Goal: Task Accomplishment & Management: Complete application form

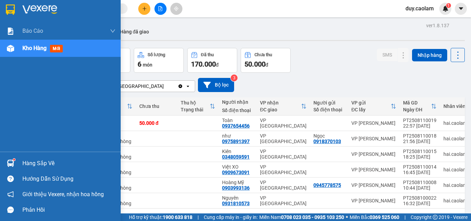
click at [20, 53] on div "Kho hàng mới" at bounding box center [60, 48] width 121 height 17
click at [24, 44] on div "Kho hàng mới" at bounding box center [43, 48] width 43 height 9
click at [34, 49] on span "Kho hàng" at bounding box center [34, 48] width 24 height 7
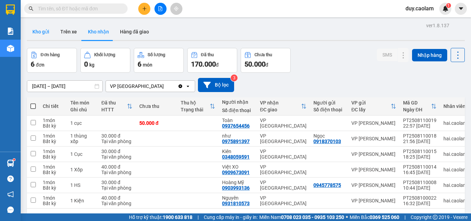
click at [38, 31] on button "Kho gửi" at bounding box center [41, 31] width 28 height 17
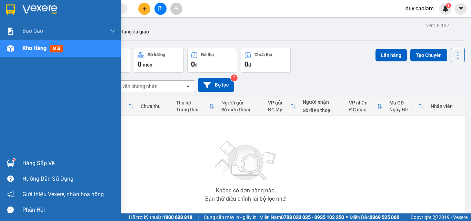
click at [50, 49] on div "Kho hàng mới" at bounding box center [43, 48] width 43 height 9
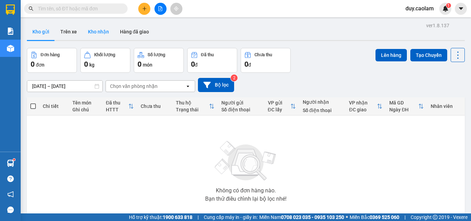
click at [100, 31] on button "Kho nhận" at bounding box center [98, 31] width 32 height 17
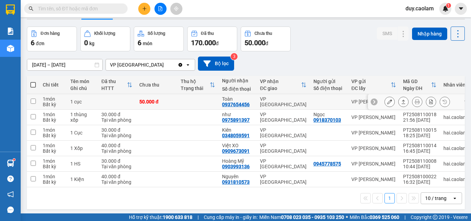
scroll to position [32, 0]
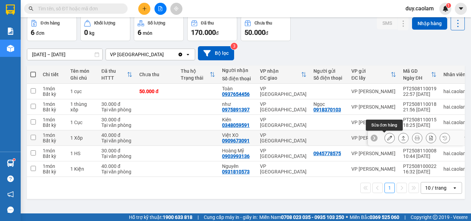
click at [387, 137] on icon at bounding box center [389, 137] width 5 height 5
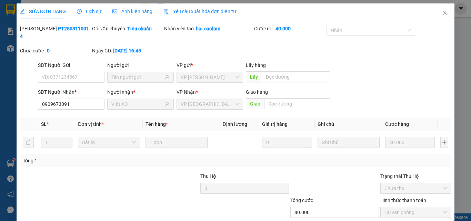
type input "0909673091"
type input "Việt XO"
type input "40.000"
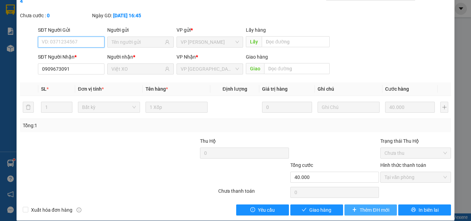
scroll to position [36, 0]
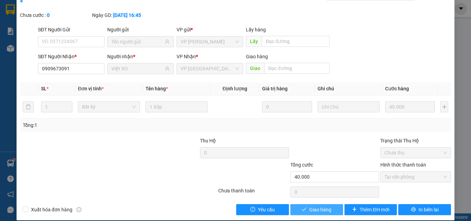
click at [320, 204] on button "Giao hàng" at bounding box center [316, 209] width 53 height 11
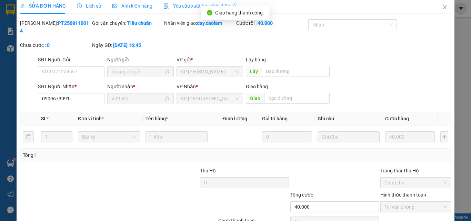
scroll to position [0, 0]
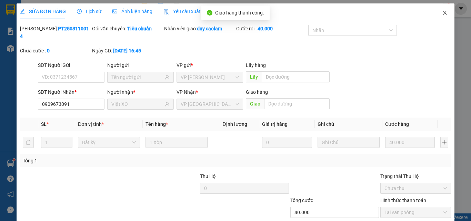
click at [442, 14] on icon "close" at bounding box center [445, 13] width 6 height 6
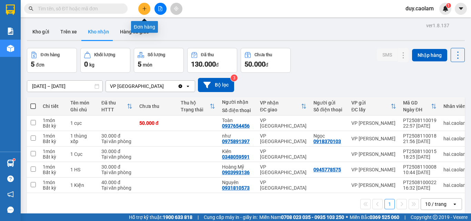
click at [144, 12] on button at bounding box center [144, 9] width 12 height 12
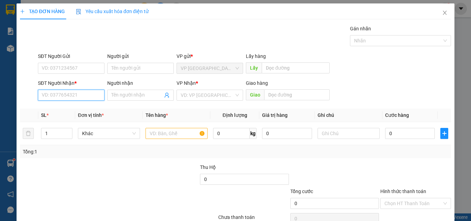
click at [81, 96] on input "SĐT Người Nhận *" at bounding box center [71, 95] width 67 height 11
click at [60, 95] on input "SĐT Người Nhận *" at bounding box center [71, 95] width 67 height 11
click at [62, 97] on input "SĐT Người Nhận *" at bounding box center [71, 95] width 67 height 11
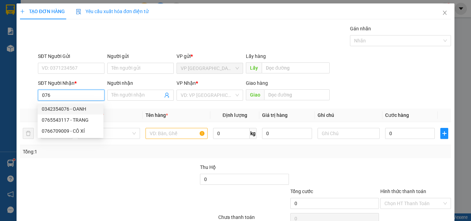
click at [77, 108] on div "0342354076 - OANH" at bounding box center [71, 109] width 58 height 8
type input "0342354076"
type input "OANH"
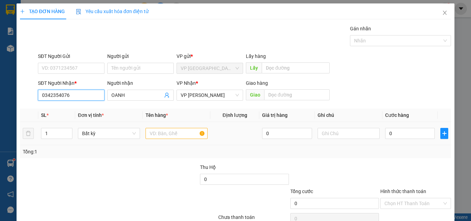
type input "0342354076"
click at [160, 130] on input "text" at bounding box center [176, 133] width 62 height 11
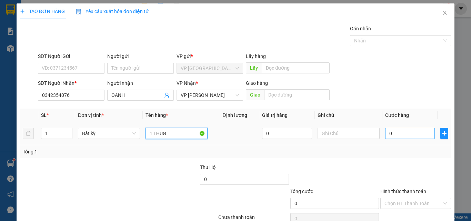
type input "1 THUG"
click at [395, 138] on input "0" at bounding box center [410, 133] width 50 height 11
type input "4"
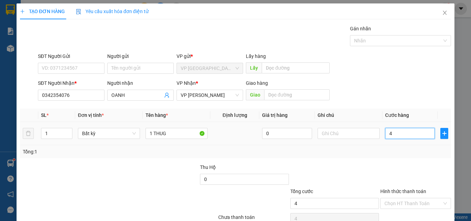
type input "49"
type input "4"
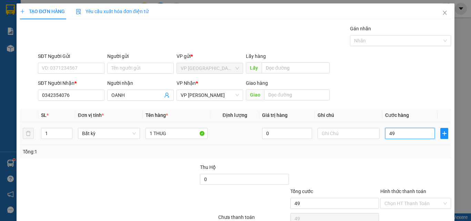
type input "4"
type input "40"
type input "400"
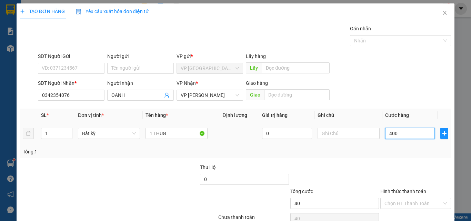
type input "400"
type input "4.000"
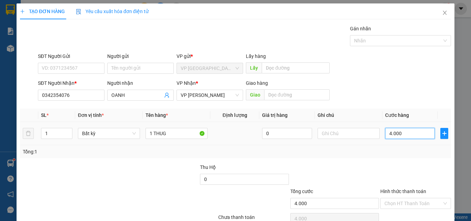
type input "40.000"
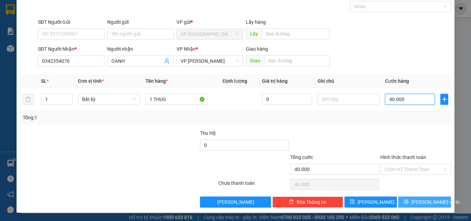
type input "40.000"
click at [407, 203] on icon "printer" at bounding box center [406, 202] width 4 height 4
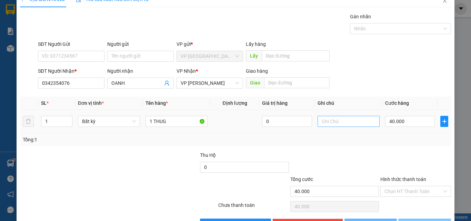
scroll to position [0, 0]
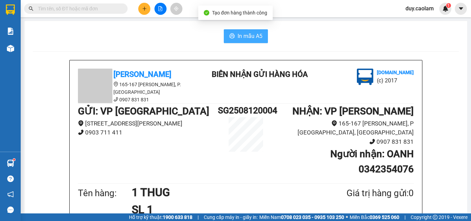
click at [245, 38] on span "In mẫu A5" at bounding box center [250, 36] width 25 height 9
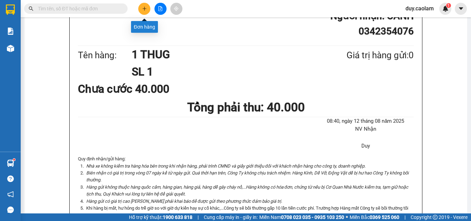
click at [141, 10] on button at bounding box center [144, 9] width 12 height 12
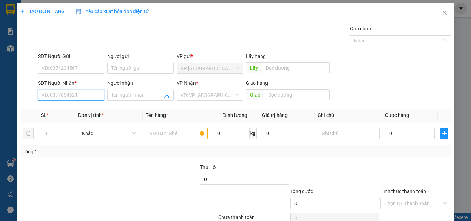
click at [53, 96] on input "SĐT Người Nhận *" at bounding box center [71, 95] width 67 height 11
click at [76, 94] on input "299" at bounding box center [71, 95] width 67 height 11
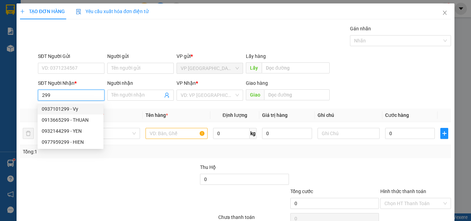
click at [42, 95] on input "299" at bounding box center [71, 95] width 67 height 11
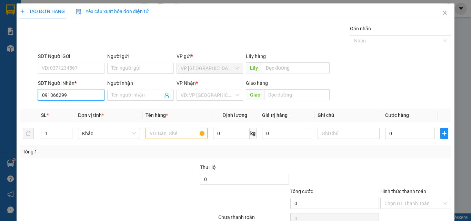
type input "0913665299"
click at [78, 108] on div "0913665299 - THUAN" at bounding box center [71, 109] width 58 height 8
type input "THUAN"
type input "0913665299"
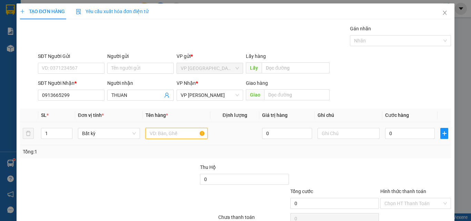
click at [175, 132] on input "text" at bounding box center [176, 133] width 62 height 11
type input "1 THUNG"
click at [392, 133] on input "0" at bounding box center [410, 133] width 50 height 11
type input "3"
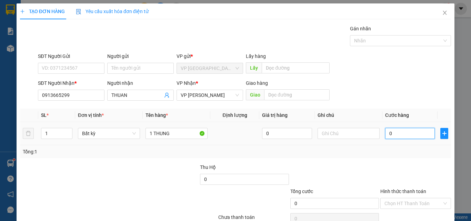
type input "3"
type input "30"
type input "300"
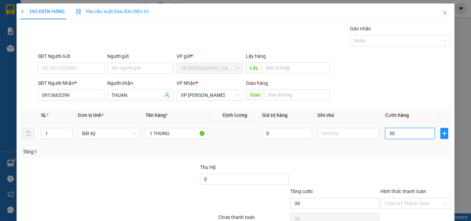
type input "300"
type input "3.000"
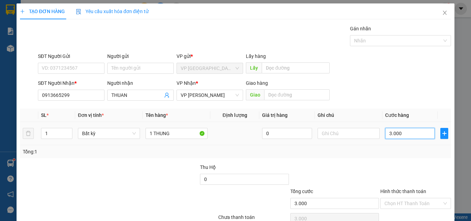
type input "30.000"
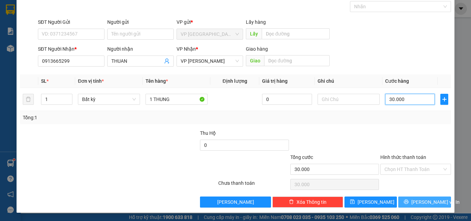
type input "30.000"
click at [424, 204] on span "[PERSON_NAME] và In" at bounding box center [435, 202] width 48 height 8
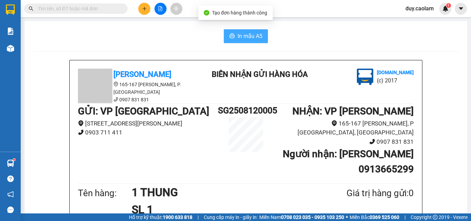
click at [255, 40] on span "In mẫu A5" at bounding box center [250, 36] width 25 height 9
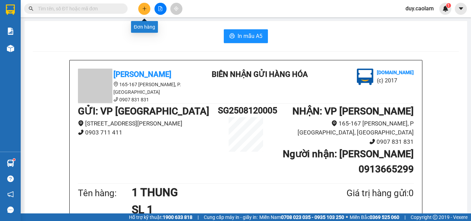
click at [143, 12] on button at bounding box center [144, 9] width 12 height 12
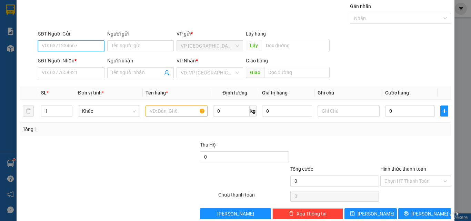
scroll to position [34, 0]
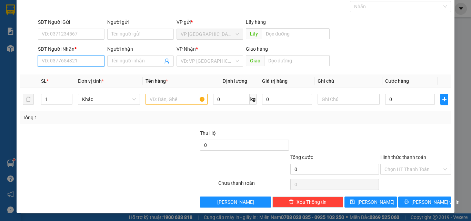
click at [75, 60] on input "SĐT Người Nhận *" at bounding box center [71, 61] width 67 height 11
drag, startPoint x: 83, startPoint y: 53, endPoint x: 73, endPoint y: 60, distance: 11.7
click at [73, 60] on input "SĐT Người Nhận *" at bounding box center [71, 61] width 67 height 11
type input "0906864677"
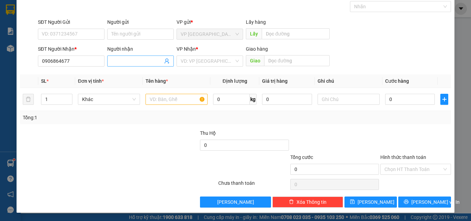
click at [139, 61] on input "Người nhận" at bounding box center [136, 61] width 51 height 8
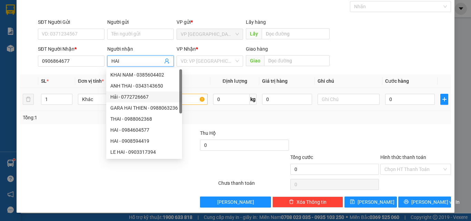
type input "HAI"
click at [193, 99] on input "text" at bounding box center [176, 99] width 62 height 11
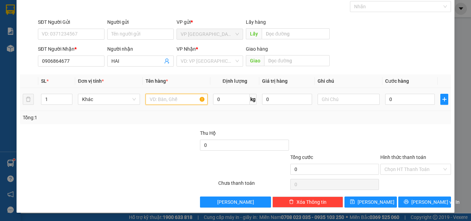
click at [193, 99] on input "text" at bounding box center [176, 99] width 62 height 11
type input "1THUNG"
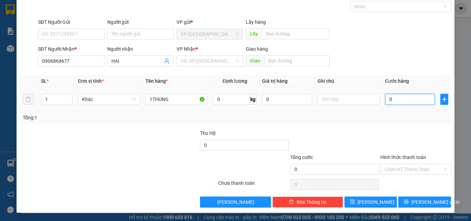
click at [405, 103] on input "0" at bounding box center [410, 99] width 50 height 11
type input "5"
type input "50"
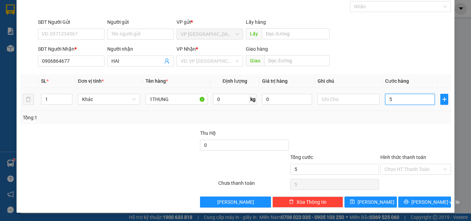
type input "50"
type input "500"
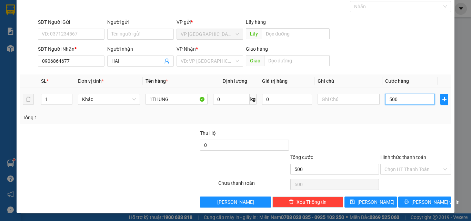
type input "5.000"
type input "50.000"
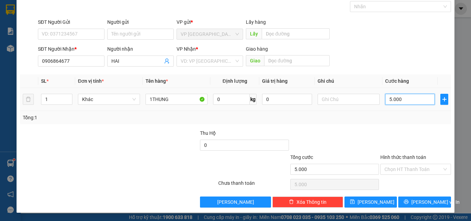
type input "50.000"
click at [416, 199] on span "[PERSON_NAME] và In" at bounding box center [435, 202] width 48 height 8
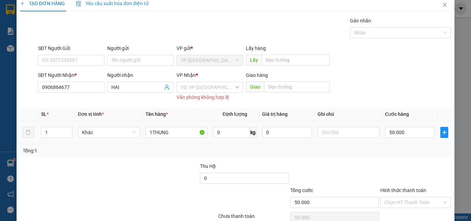
scroll to position [0, 0]
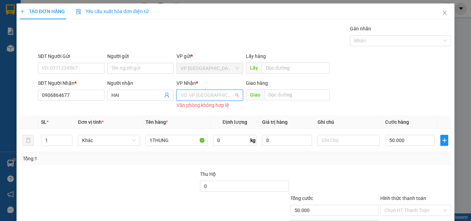
click at [206, 92] on input "search" at bounding box center [207, 95] width 53 height 10
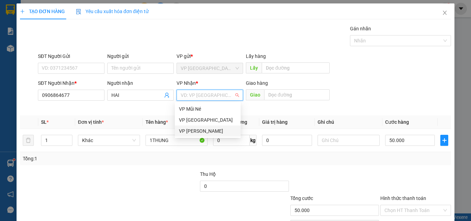
drag, startPoint x: 205, startPoint y: 131, endPoint x: 300, endPoint y: 121, distance: 95.0
click at [206, 131] on div "VP [PERSON_NAME]" at bounding box center [208, 131] width 58 height 8
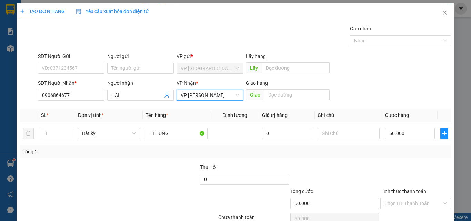
scroll to position [34, 0]
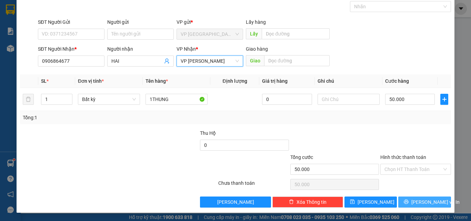
click at [413, 202] on button "[PERSON_NAME] và In" at bounding box center [424, 202] width 53 height 11
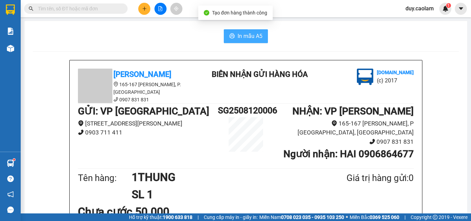
click at [250, 34] on span "In mẫu A5" at bounding box center [250, 36] width 25 height 9
click at [145, 8] on icon "plus" at bounding box center [144, 8] width 5 height 5
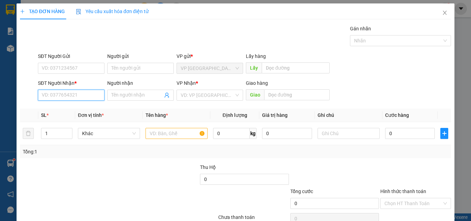
click at [79, 99] on input "SĐT Người Nhận *" at bounding box center [71, 95] width 67 height 11
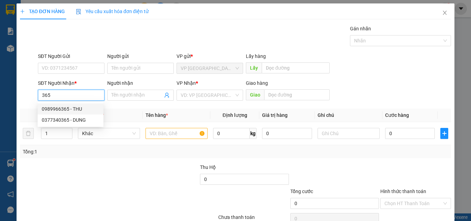
drag, startPoint x: 73, startPoint y: 110, endPoint x: 93, endPoint y: 110, distance: 20.0
click at [73, 110] on div "0989966365 - THU" at bounding box center [71, 109] width 58 height 8
type input "0989966365"
type input "THU"
type input "KM 6"
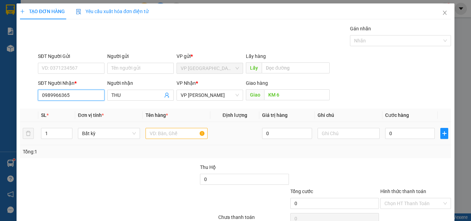
type input "0989966365"
click at [175, 133] on input "text" at bounding box center [176, 133] width 62 height 11
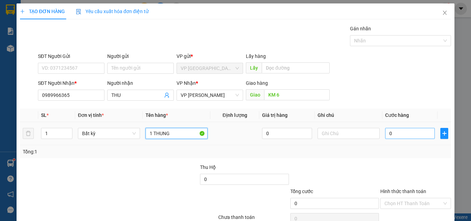
type input "1 THUNG"
click at [399, 132] on input "0" at bounding box center [410, 133] width 50 height 11
type input "4"
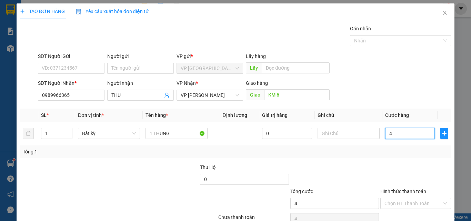
type input "40"
type input "400"
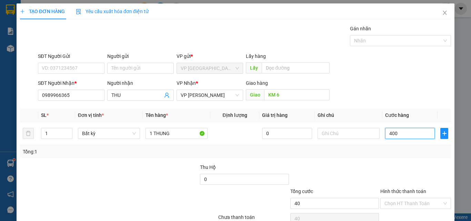
type input "400"
type input "4.000"
type input "40.000"
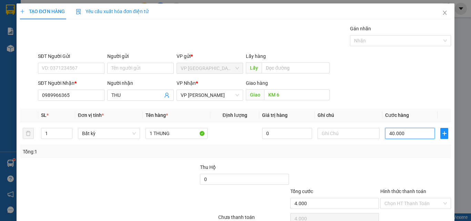
type input "40.000"
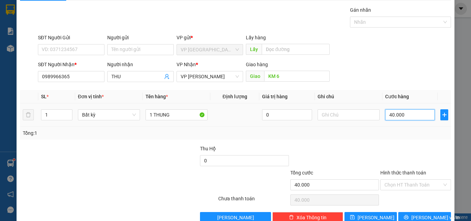
scroll to position [34, 0]
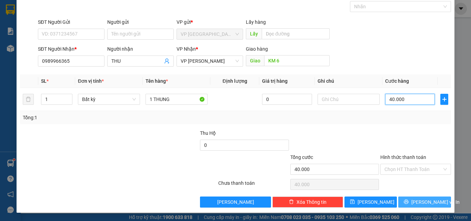
type input "40.000"
click at [416, 204] on span "[PERSON_NAME] và In" at bounding box center [435, 202] width 48 height 8
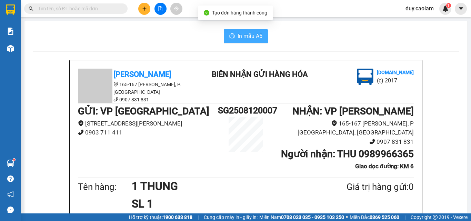
click at [250, 35] on span "In mẫu A5" at bounding box center [250, 36] width 25 height 9
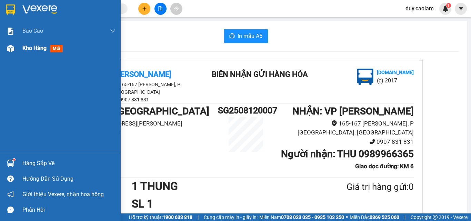
click at [16, 54] on div at bounding box center [10, 48] width 12 height 12
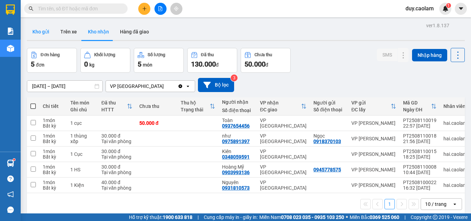
click at [40, 32] on button "Kho gửi" at bounding box center [41, 31] width 28 height 17
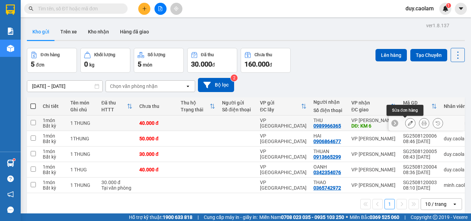
click at [408, 124] on icon at bounding box center [410, 123] width 5 height 5
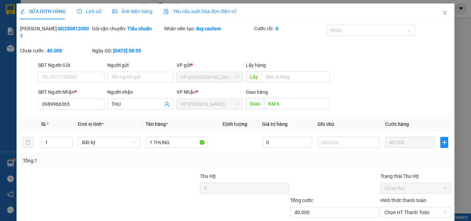
type input "0989966365"
type input "KM 6"
type input "40.000"
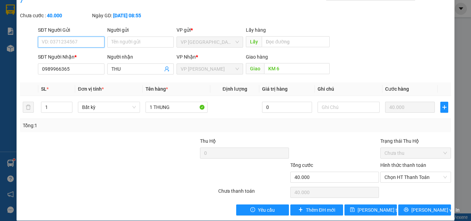
scroll to position [36, 0]
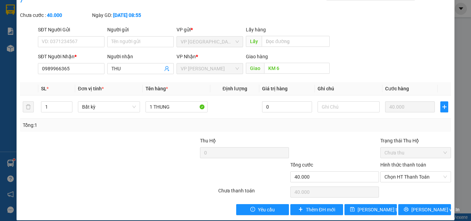
click at [413, 162] on label "Hình thức thanh toán" at bounding box center [403, 165] width 46 height 6
click at [413, 172] on input "Hình thức thanh toán" at bounding box center [413, 177] width 58 height 10
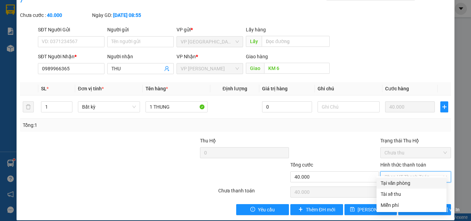
click at [332, 142] on div at bounding box center [335, 149] width 90 height 24
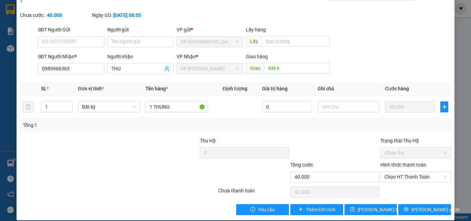
click at [408, 162] on label "Hình thức thanh toán" at bounding box center [403, 165] width 46 height 6
click at [408, 172] on input "Hình thức thanh toán" at bounding box center [413, 177] width 58 height 10
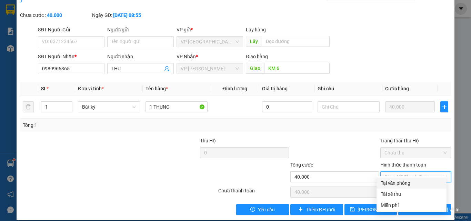
click at [403, 181] on div "Tại văn phòng" at bounding box center [412, 183] width 62 height 8
type input "0"
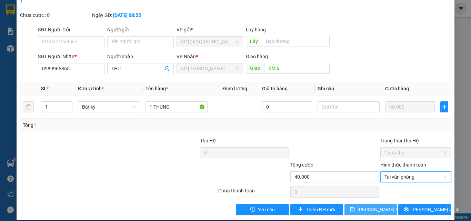
click at [375, 206] on span "[PERSON_NAME] thay đổi" at bounding box center [385, 210] width 55 height 8
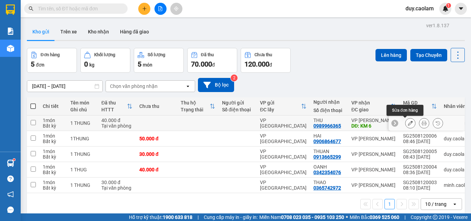
click at [406, 126] on button at bounding box center [410, 123] width 10 height 12
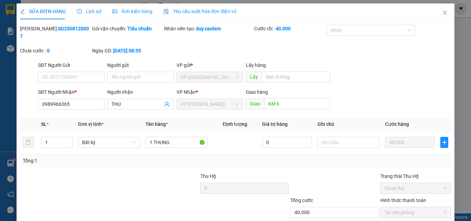
type input "0989966365"
type input "KM 6"
type input "40.000"
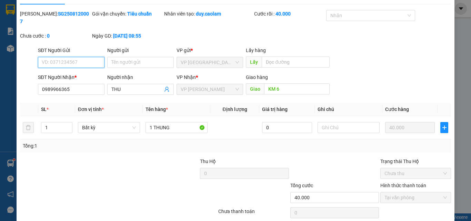
scroll to position [36, 0]
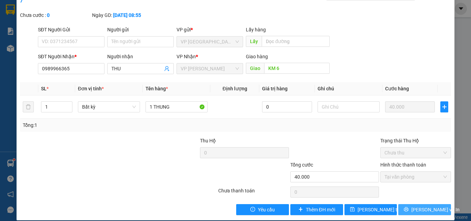
click at [421, 206] on span "[PERSON_NAME] và In" at bounding box center [435, 210] width 48 height 8
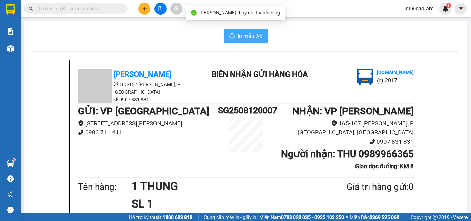
click at [259, 35] on span "In mẫu A5" at bounding box center [250, 36] width 25 height 9
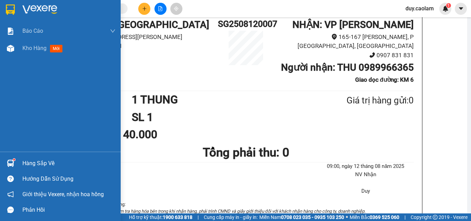
scroll to position [103, 0]
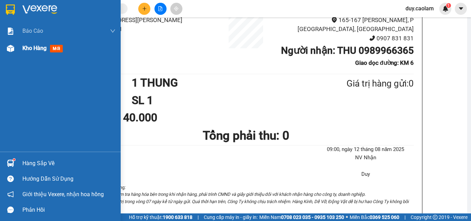
click at [42, 50] on span "Kho hàng" at bounding box center [34, 48] width 24 height 7
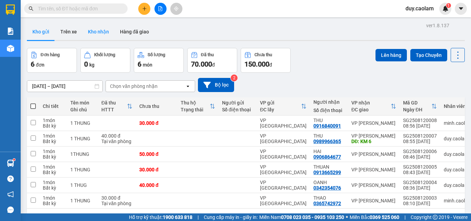
click at [98, 34] on button "Kho nhận" at bounding box center [98, 31] width 32 height 17
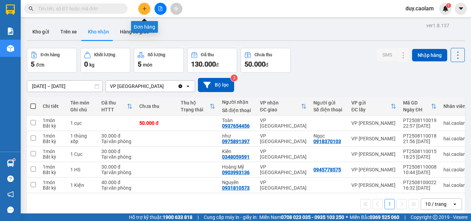
click at [144, 9] on icon "plus" at bounding box center [144, 8] width 5 height 5
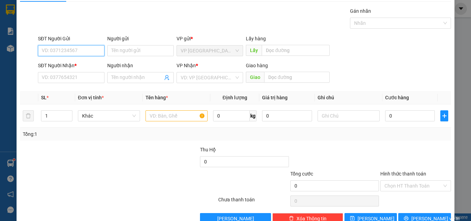
scroll to position [34, 0]
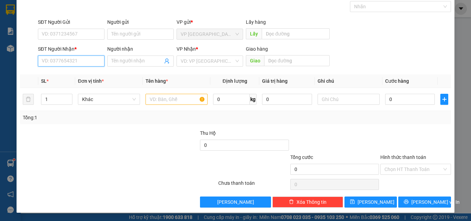
click at [72, 65] on input "SĐT Người Nhận *" at bounding box center [71, 61] width 67 height 11
drag, startPoint x: 64, startPoint y: 61, endPoint x: 62, endPoint y: 57, distance: 4.2
click at [64, 61] on input "SĐT Người Nhận *" at bounding box center [71, 61] width 67 height 11
click at [65, 73] on div "0945217649" at bounding box center [71, 75] width 58 height 8
type input "0945217649"
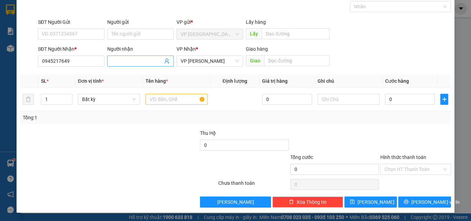
click at [141, 60] on input "Người nhận" at bounding box center [136, 61] width 51 height 8
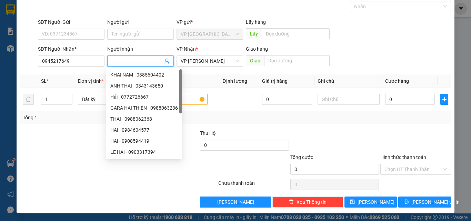
click at [139, 64] on input "Người nhận" at bounding box center [136, 61] width 51 height 8
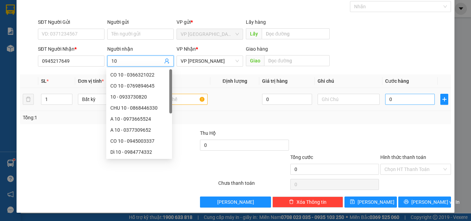
type input "10"
click at [389, 101] on input "0" at bounding box center [410, 99] width 50 height 11
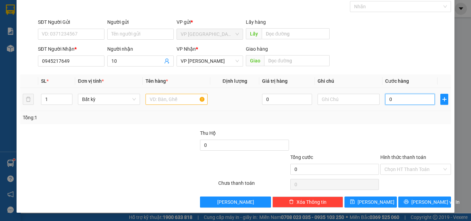
type input "3"
type input "30"
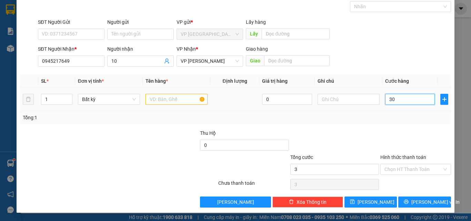
type input "30"
type input "300"
type input "3.000"
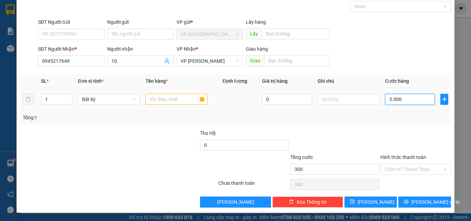
type input "3.000"
type input "30.000"
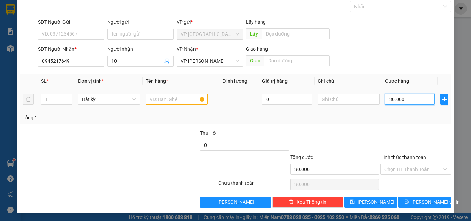
type input "30.000"
click at [173, 101] on input "text" at bounding box center [176, 99] width 62 height 11
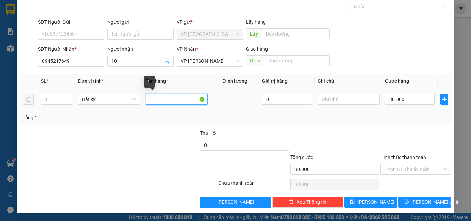
click at [158, 102] on input "1" at bounding box center [176, 99] width 62 height 11
click at [157, 100] on input "1 B" at bounding box center [176, 99] width 62 height 11
type input "1 BOC"
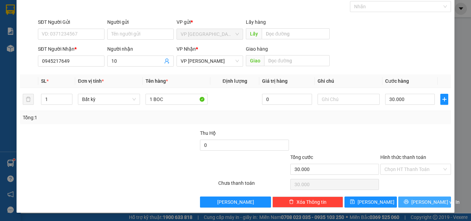
click at [418, 198] on span "[PERSON_NAME] và In" at bounding box center [435, 202] width 48 height 8
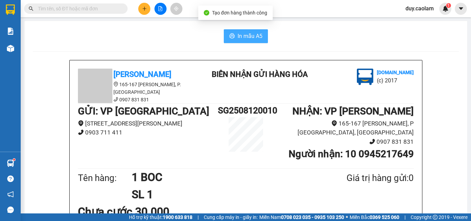
click at [254, 36] on span "In mẫu A5" at bounding box center [250, 36] width 25 height 9
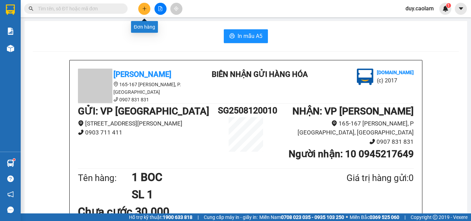
click at [144, 8] on icon "plus" at bounding box center [144, 9] width 0 height 4
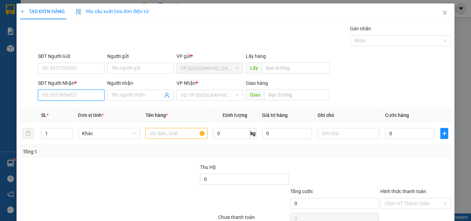
click at [66, 97] on input "SĐT Người Nhận *" at bounding box center [71, 95] width 67 height 11
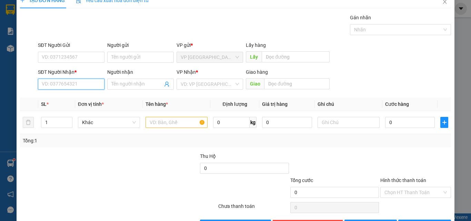
scroll to position [34, 0]
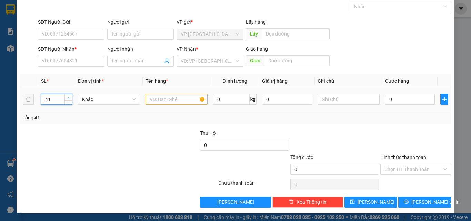
click at [69, 97] on icon "up" at bounding box center [68, 98] width 2 height 2
type input "4"
click at [73, 62] on input "SĐT Người Nhận *" at bounding box center [71, 61] width 67 height 11
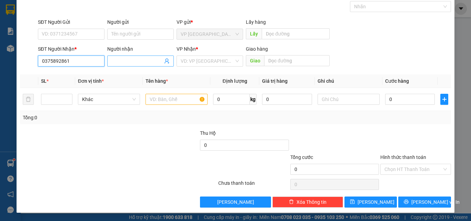
type input "0375892861"
click at [139, 62] on input "Người nhận" at bounding box center [136, 61] width 51 height 8
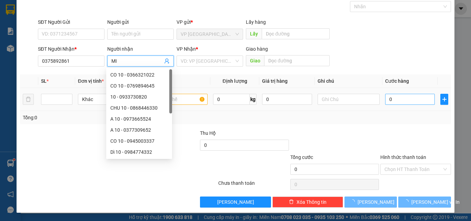
type input "MI"
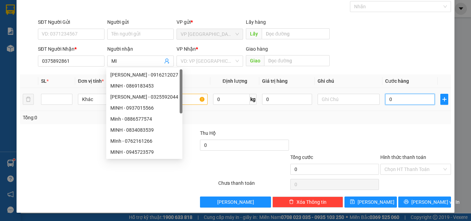
click at [391, 101] on input "0" at bounding box center [410, 99] width 50 height 11
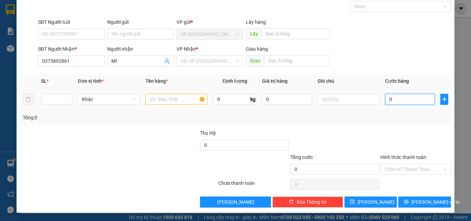
type input "3"
type input "30"
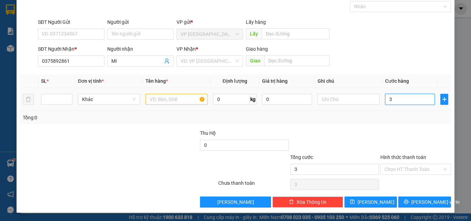
type input "30"
type input "300"
type input "3.000"
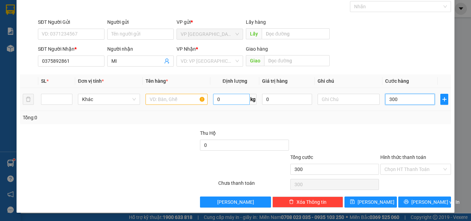
type input "3.000"
type input "30.000"
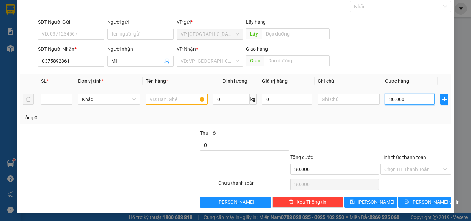
type input "30.000"
click at [172, 101] on input "text" at bounding box center [176, 99] width 62 height 11
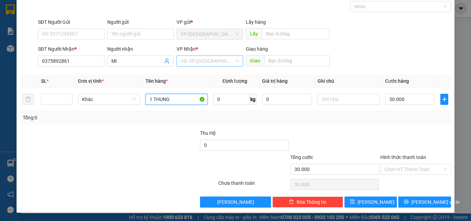
type input "1 THUNG"
drag, startPoint x: 206, startPoint y: 59, endPoint x: 233, endPoint y: 68, distance: 28.2
click at [207, 59] on input "search" at bounding box center [207, 61] width 53 height 10
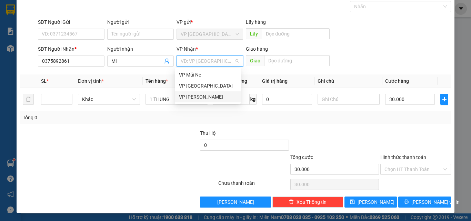
click at [202, 94] on div "VP [PERSON_NAME]" at bounding box center [208, 97] width 58 height 8
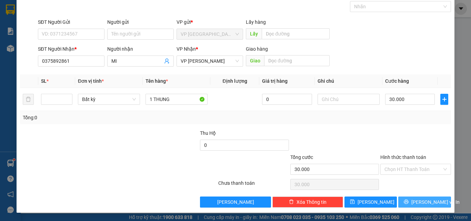
click at [410, 198] on button "[PERSON_NAME] và In" at bounding box center [424, 202] width 53 height 11
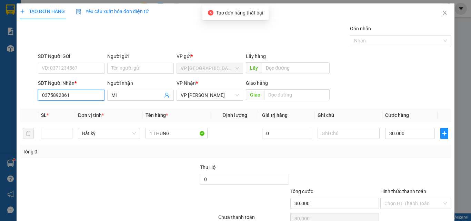
drag, startPoint x: 19, startPoint y: 82, endPoint x: 0, endPoint y: 70, distance: 22.5
click at [0, 70] on div "TẠO ĐƠN HÀNG Yêu cầu xuất hóa đơn điện tử Transit Pickup Surcharge Ids Transit …" at bounding box center [235, 110] width 471 height 221
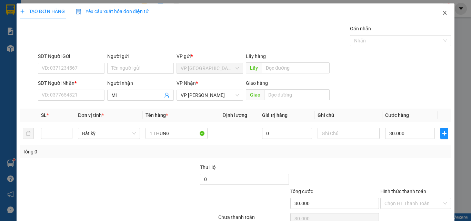
click at [443, 12] on span "Close" at bounding box center [444, 12] width 19 height 19
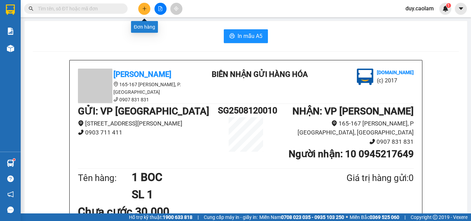
click at [148, 9] on button at bounding box center [144, 9] width 12 height 12
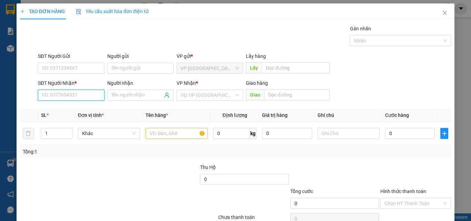
click at [71, 97] on input "SĐT Người Nhận *" at bounding box center [71, 95] width 67 height 11
paste input "0375892861"
click at [82, 95] on input "0375892861" at bounding box center [71, 95] width 67 height 11
type input "0375892861"
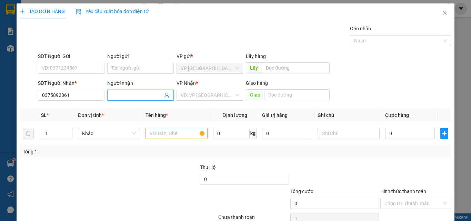
click at [135, 94] on input "Người nhận" at bounding box center [136, 95] width 51 height 8
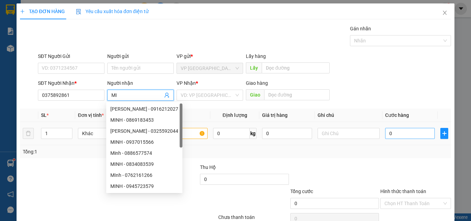
type input "MI"
click at [411, 134] on input "0" at bounding box center [410, 133] width 50 height 11
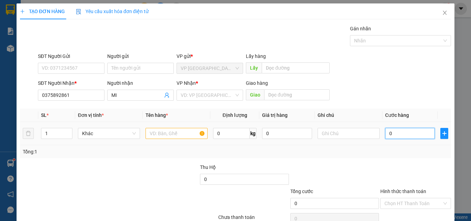
type input "3"
type input "30"
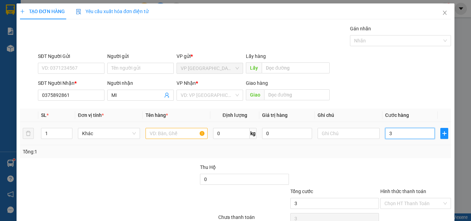
type input "30"
type input "300"
type input "3.000"
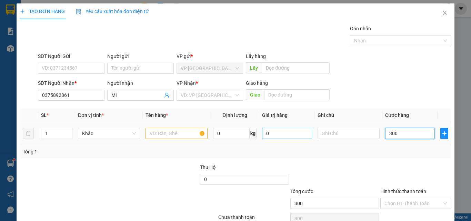
type input "3.000"
type input "30.000"
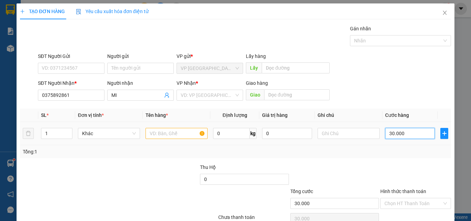
type input "30.000"
click at [179, 138] on input "text" at bounding box center [176, 133] width 62 height 11
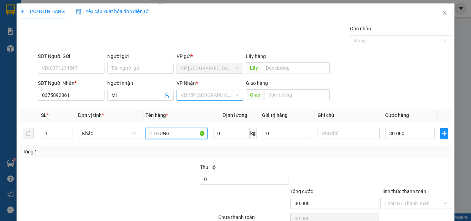
click at [213, 99] on div "VD: VP [GEOGRAPHIC_DATA]" at bounding box center [210, 95] width 67 height 11
type input "1 THUNG"
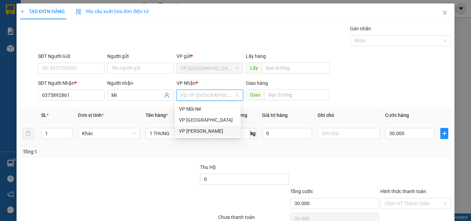
click at [205, 133] on div "VP [PERSON_NAME]" at bounding box center [208, 131] width 58 height 8
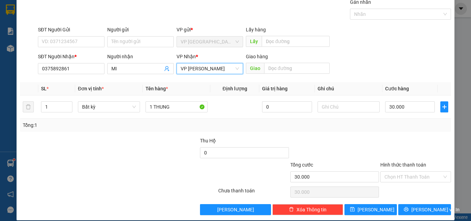
scroll to position [34, 0]
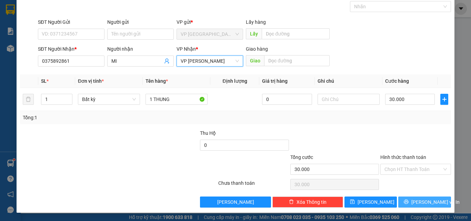
click at [417, 202] on span "[PERSON_NAME] và In" at bounding box center [435, 202] width 48 height 8
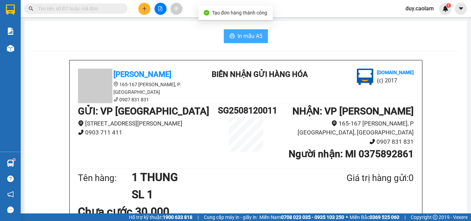
drag, startPoint x: 240, startPoint y: 39, endPoint x: 317, endPoint y: 57, distance: 79.0
click at [241, 38] on span "In mẫu A5" at bounding box center [250, 36] width 25 height 9
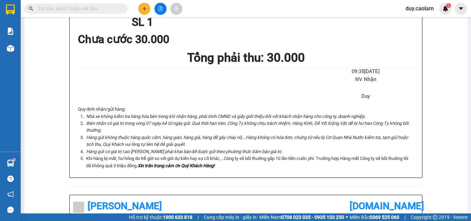
click at [143, 9] on icon "plus" at bounding box center [144, 8] width 5 height 5
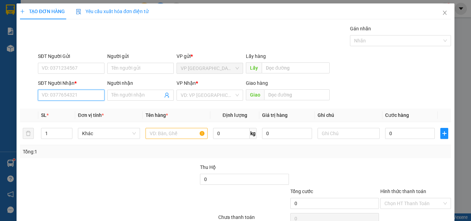
click at [72, 97] on input "SĐT Người Nhận *" at bounding box center [71, 95] width 67 height 11
click at [76, 91] on input "449" at bounding box center [71, 95] width 67 height 11
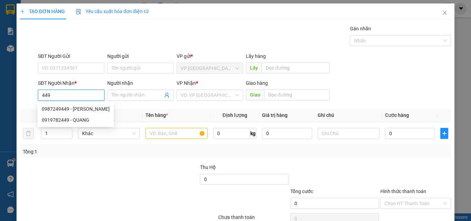
click at [73, 96] on input "449" at bounding box center [71, 95] width 67 height 11
click at [66, 120] on div "0919782449 - QUANG" at bounding box center [76, 120] width 68 height 8
type input "0919782449"
type input "QUANG"
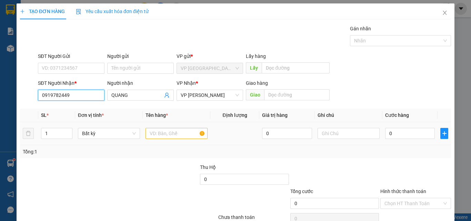
type input "0919782449"
click at [165, 133] on input "text" at bounding box center [176, 133] width 62 height 11
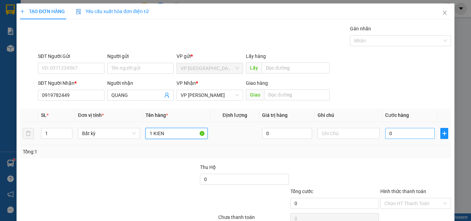
type input "1 KIEN"
click at [414, 133] on input "0" at bounding box center [410, 133] width 50 height 11
type input "3"
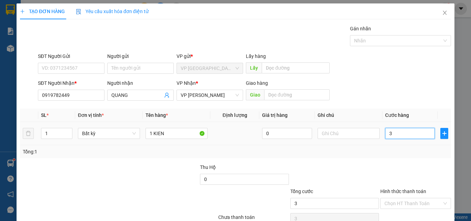
type input "30"
type input "300"
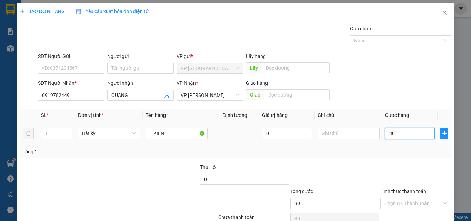
type input "300"
type input "3.000"
type input "30.000"
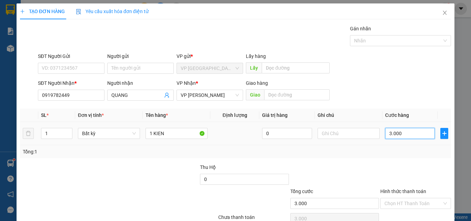
type input "30.000"
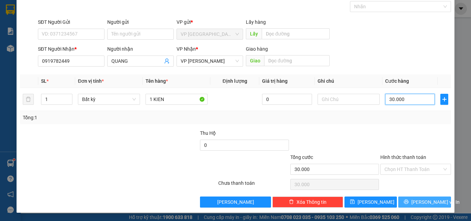
type input "30.000"
click at [413, 200] on button "[PERSON_NAME] và In" at bounding box center [424, 202] width 53 height 11
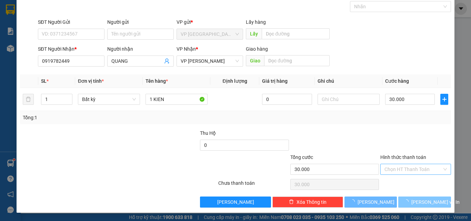
scroll to position [12, 0]
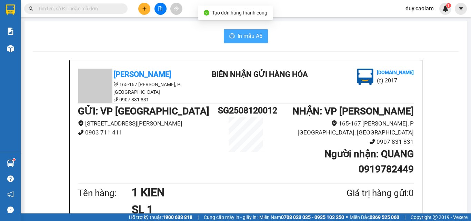
click at [248, 40] on button "In mẫu A5" at bounding box center [246, 36] width 44 height 14
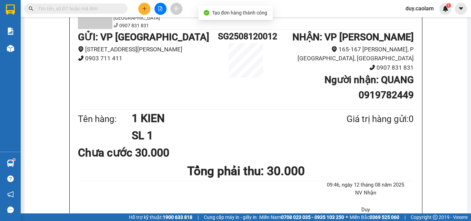
scroll to position [138, 0]
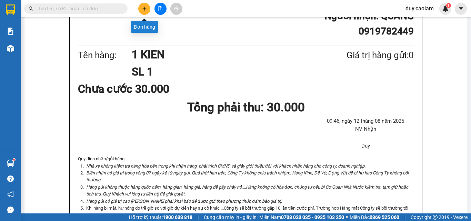
click at [142, 9] on icon "plus" at bounding box center [144, 8] width 5 height 5
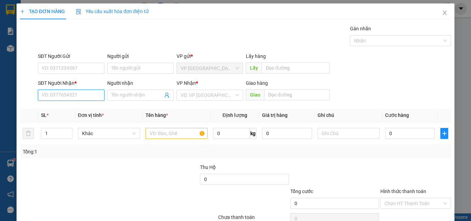
click at [69, 99] on input "SĐT Người Nhận *" at bounding box center [71, 95] width 67 height 11
click at [69, 92] on input "164" at bounding box center [71, 95] width 67 height 11
click at [75, 95] on input "164" at bounding box center [71, 95] width 67 height 11
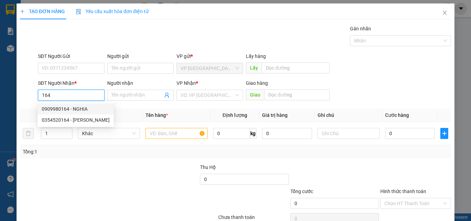
click at [77, 104] on div "0909980164 - NGHIA" at bounding box center [76, 108] width 76 height 11
type input "0909980164"
type input "NGHIA"
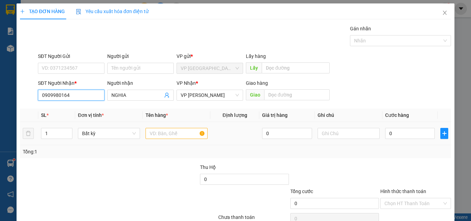
type input "0909980164"
click at [159, 129] on input "text" at bounding box center [176, 133] width 62 height 11
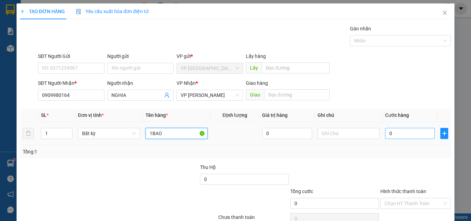
type input "1BAO"
click at [410, 135] on input "0" at bounding box center [410, 133] width 50 height 11
type input "5"
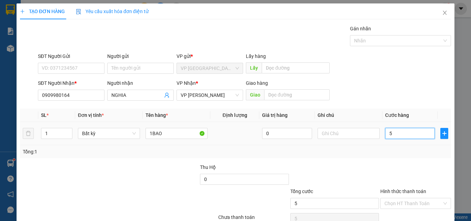
type input "50"
type input "500"
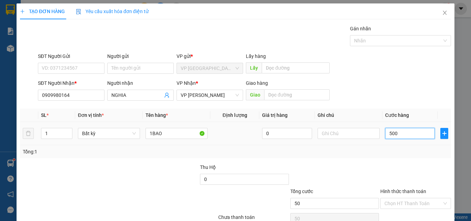
type input "500"
type input "5.000"
type input "50.000"
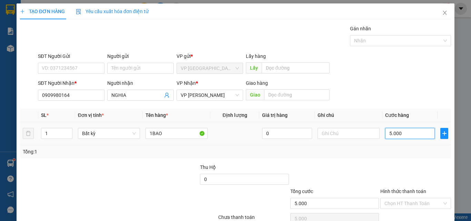
type input "50.000"
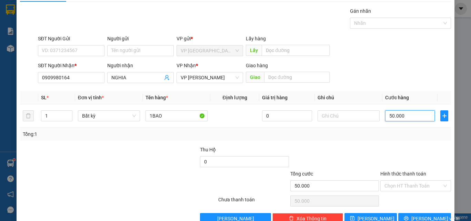
scroll to position [34, 0]
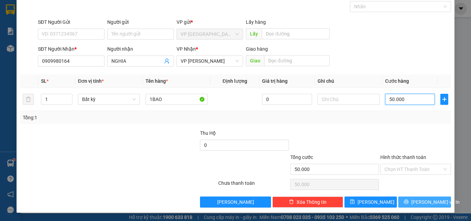
type input "50.000"
click at [413, 200] on button "[PERSON_NAME] và In" at bounding box center [424, 202] width 53 height 11
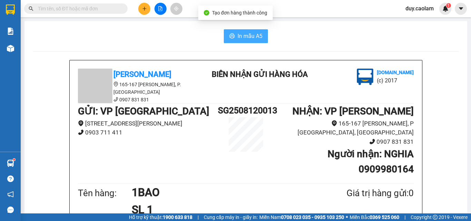
click at [254, 39] on span "In mẫu A5" at bounding box center [250, 36] width 25 height 9
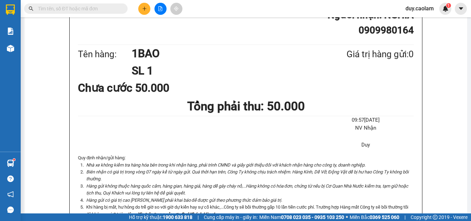
scroll to position [69, 0]
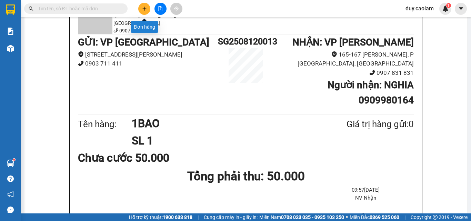
click at [147, 8] on button at bounding box center [144, 9] width 12 height 12
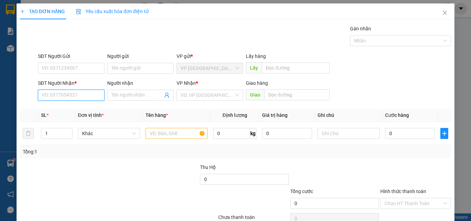
click at [79, 95] on input "SĐT Người Nhận *" at bounding box center [71, 95] width 67 height 11
click at [76, 95] on input "SĐT Người Nhận *" at bounding box center [71, 95] width 67 height 11
click at [79, 98] on input "0913399" at bounding box center [71, 95] width 67 height 11
type input "0"
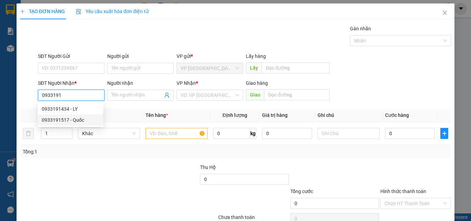
click at [72, 122] on div "0933191517 - Quốc" at bounding box center [71, 120] width 58 height 8
type input "0933191517"
type input "Quốc"
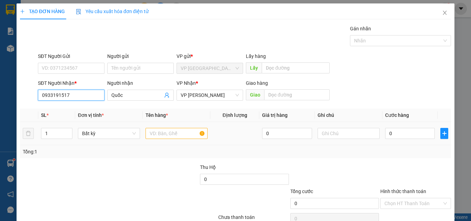
type input "0933191517"
click at [170, 136] on input "text" at bounding box center [176, 133] width 62 height 11
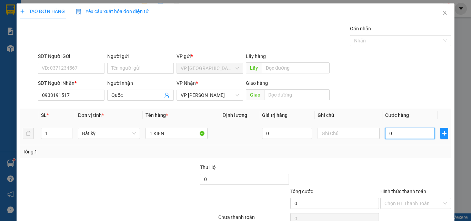
click at [385, 134] on input "0" at bounding box center [410, 133] width 50 height 11
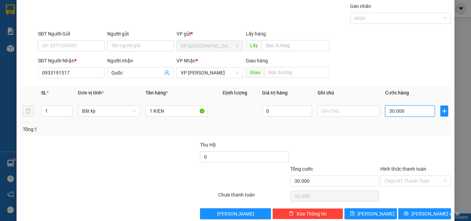
scroll to position [34, 0]
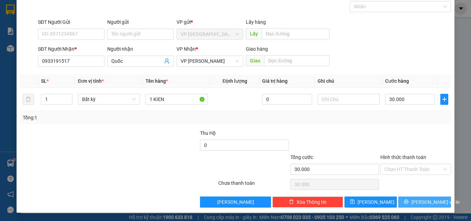
click at [422, 198] on span "[PERSON_NAME] và In" at bounding box center [435, 202] width 48 height 8
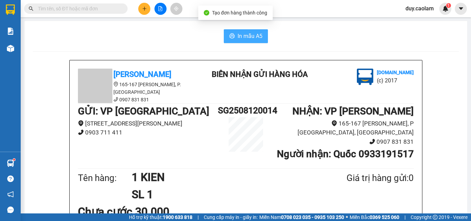
click at [253, 39] on span "In mẫu A5" at bounding box center [250, 36] width 25 height 9
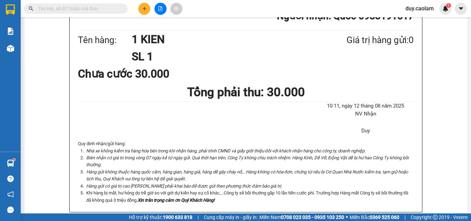
scroll to position [103, 0]
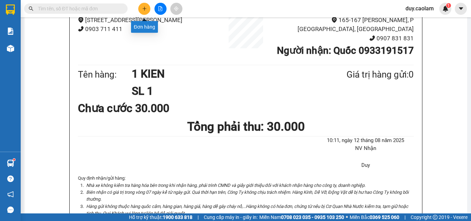
click at [146, 9] on icon "plus" at bounding box center [144, 8] width 5 height 5
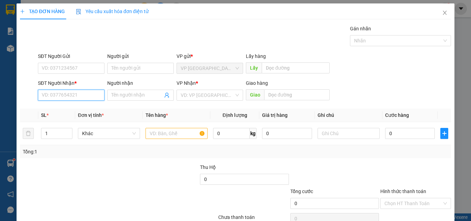
click at [67, 95] on input "SĐT Người Nhận *" at bounding box center [71, 95] width 67 height 11
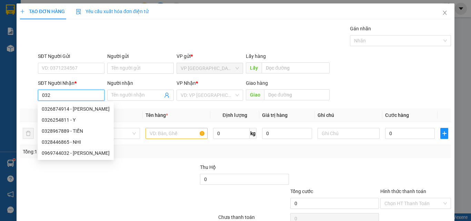
click at [43, 94] on input "032" at bounding box center [71, 95] width 67 height 11
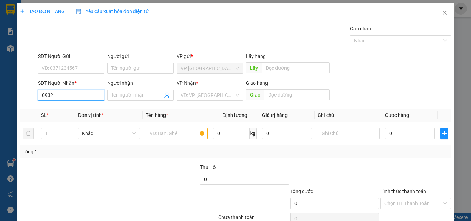
click at [72, 98] on input "0932" at bounding box center [71, 95] width 67 height 11
drag, startPoint x: 64, startPoint y: 112, endPoint x: 68, endPoint y: 112, distance: 3.8
click at [65, 112] on div "0932119936 - VINH" at bounding box center [71, 109] width 58 height 8
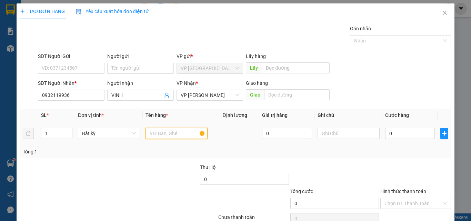
click at [171, 139] on input "text" at bounding box center [176, 133] width 62 height 11
click at [392, 130] on input "0" at bounding box center [410, 133] width 50 height 11
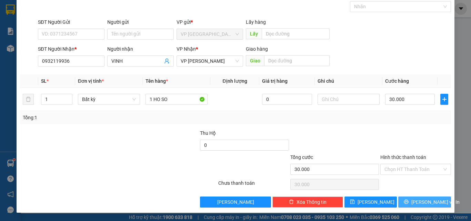
click at [413, 202] on button "[PERSON_NAME] và In" at bounding box center [424, 202] width 53 height 11
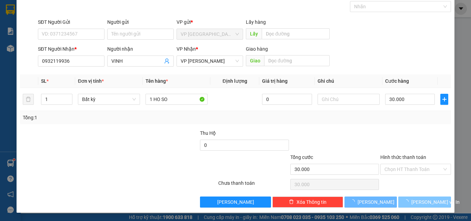
scroll to position [10, 0]
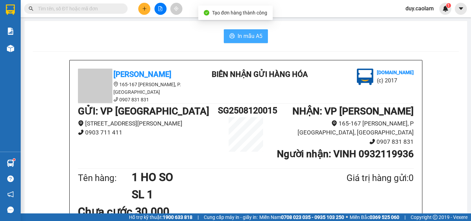
drag, startPoint x: 250, startPoint y: 33, endPoint x: 255, endPoint y: 77, distance: 43.8
click at [250, 33] on span "In mẫu A5" at bounding box center [250, 36] width 25 height 9
click at [137, 9] on div at bounding box center [160, 9] width 52 height 12
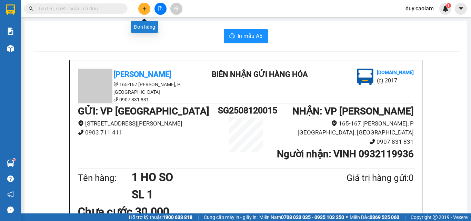
click at [146, 9] on icon "plus" at bounding box center [144, 8] width 4 height 0
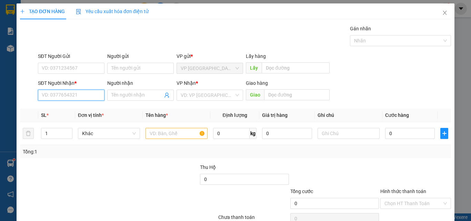
click at [71, 96] on input "SĐT Người Nhận *" at bounding box center [71, 95] width 67 height 11
click at [66, 98] on input "053" at bounding box center [71, 95] width 67 height 11
click at [67, 93] on input "053" at bounding box center [71, 95] width 67 height 11
click at [86, 96] on input "053" at bounding box center [71, 95] width 67 height 11
click at [77, 111] on div "0917242053 - A HUNG" at bounding box center [71, 109] width 58 height 8
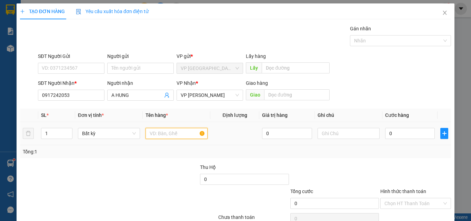
click at [164, 133] on input "text" at bounding box center [176, 133] width 62 height 11
click at [391, 132] on input "0" at bounding box center [410, 133] width 50 height 11
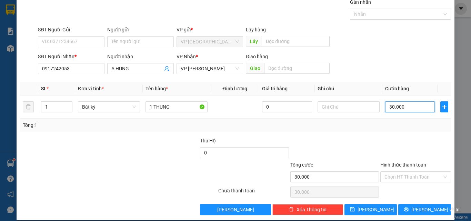
scroll to position [34, 0]
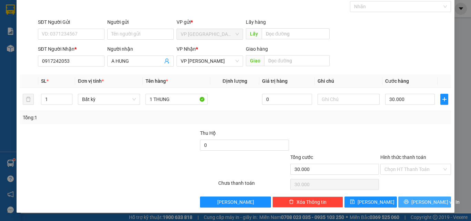
drag, startPoint x: 401, startPoint y: 205, endPoint x: 403, endPoint y: 195, distance: 9.8
click at [401, 205] on button "[PERSON_NAME] và In" at bounding box center [424, 202] width 53 height 11
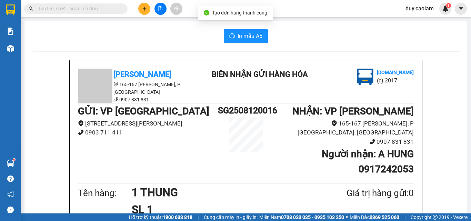
click at [252, 40] on span "In mẫu A5" at bounding box center [250, 36] width 25 height 9
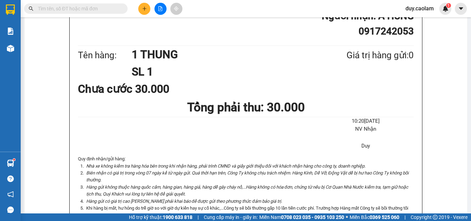
scroll to position [34, 0]
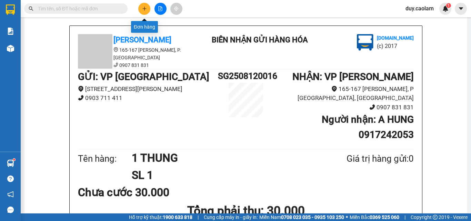
click at [141, 12] on button at bounding box center [144, 9] width 12 height 12
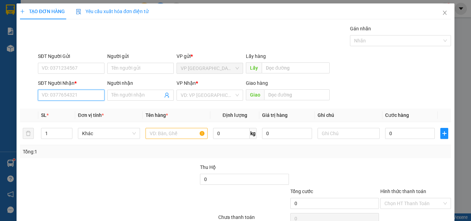
click at [82, 97] on input "SĐT Người Nhận *" at bounding box center [71, 95] width 67 height 11
click at [170, 135] on input "text" at bounding box center [176, 133] width 62 height 11
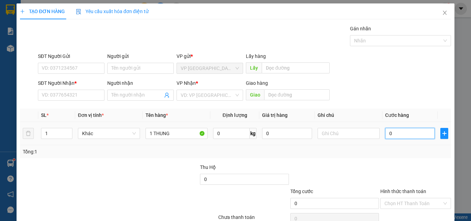
click at [406, 132] on input "0" at bounding box center [410, 133] width 50 height 11
click at [89, 89] on div "SĐT Người Nhận *" at bounding box center [71, 84] width 67 height 10
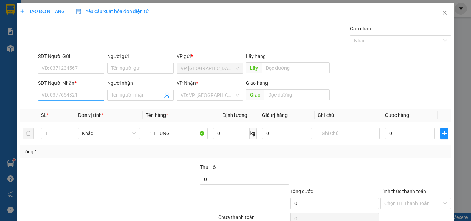
drag, startPoint x: 83, startPoint y: 101, endPoint x: 82, endPoint y: 96, distance: 5.2
click at [83, 101] on div "SĐT Người Nhận * VD: 0377654321" at bounding box center [71, 91] width 67 height 24
click at [82, 95] on input "SĐT Người Nhận *" at bounding box center [71, 95] width 67 height 11
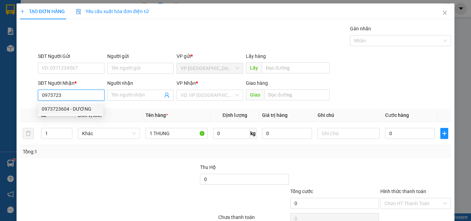
click at [77, 105] on div "0973723604 - DƯƠNG" at bounding box center [71, 108] width 66 height 11
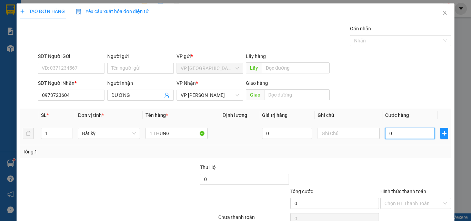
click at [402, 132] on input "0" at bounding box center [410, 133] width 50 height 11
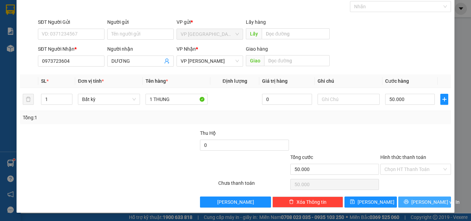
click at [412, 202] on button "[PERSON_NAME] và In" at bounding box center [424, 202] width 53 height 11
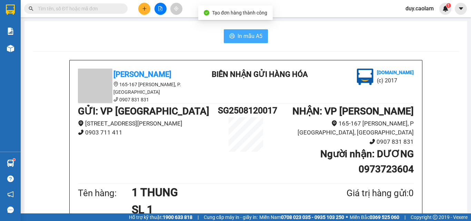
drag, startPoint x: 244, startPoint y: 36, endPoint x: 300, endPoint y: 50, distance: 57.5
click at [245, 35] on span "In mẫu A5" at bounding box center [250, 36] width 25 height 9
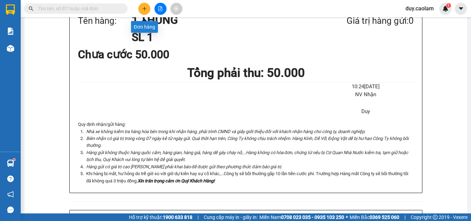
click at [146, 11] on icon "plus" at bounding box center [144, 8] width 5 height 5
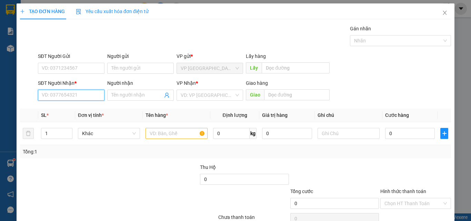
click at [88, 97] on input "SĐT Người Nhận *" at bounding box center [71, 95] width 67 height 11
click at [71, 93] on input "SĐT Người Nhận *" at bounding box center [71, 95] width 67 height 11
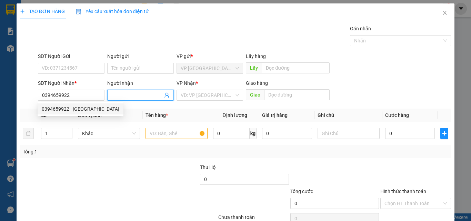
click at [124, 98] on input "Người nhận" at bounding box center [136, 95] width 51 height 8
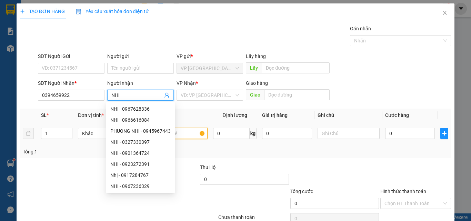
click at [190, 135] on input "text" at bounding box center [176, 133] width 62 height 11
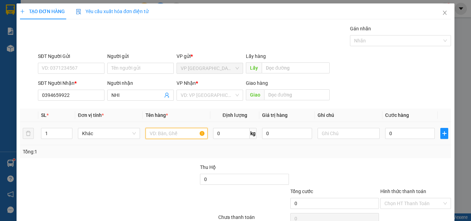
click at [187, 133] on input "text" at bounding box center [176, 133] width 62 height 11
click at [391, 134] on input "0" at bounding box center [410, 133] width 50 height 11
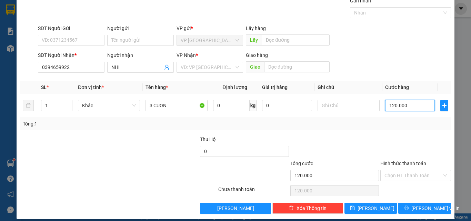
scroll to position [34, 0]
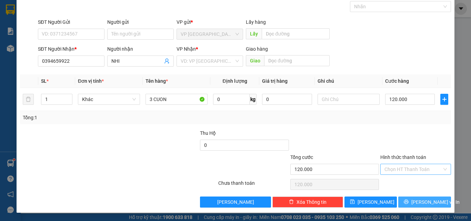
drag, startPoint x: 407, startPoint y: 201, endPoint x: 394, endPoint y: 174, distance: 30.4
click at [407, 201] on icon "printer" at bounding box center [406, 201] width 5 height 5
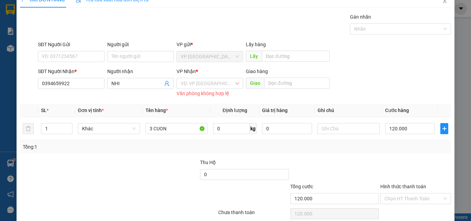
scroll to position [0, 0]
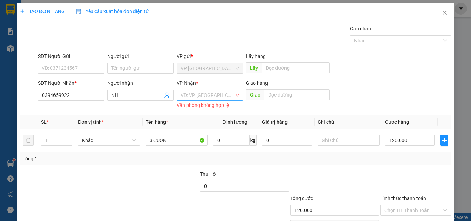
click at [211, 94] on input "search" at bounding box center [207, 95] width 53 height 10
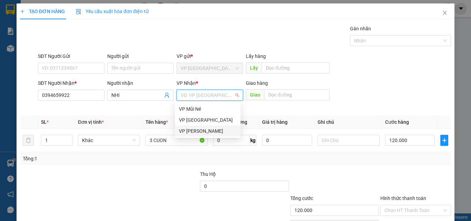
click at [205, 129] on div "VP [PERSON_NAME]" at bounding box center [208, 131] width 58 height 8
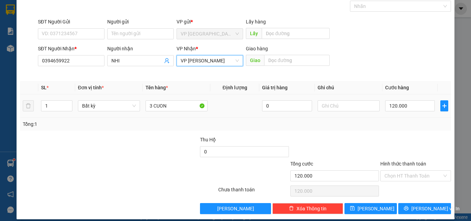
scroll to position [34, 0]
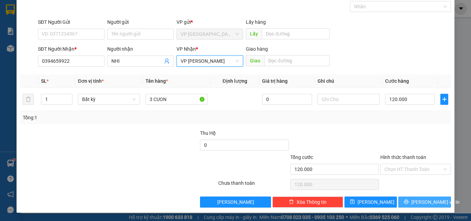
drag, startPoint x: 420, startPoint y: 204, endPoint x: 415, endPoint y: 194, distance: 10.8
click at [420, 204] on span "[PERSON_NAME] và In" at bounding box center [435, 202] width 48 height 8
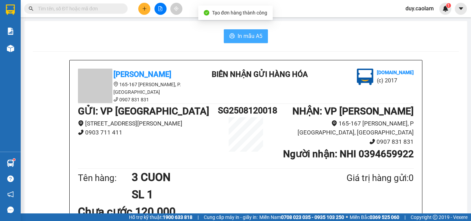
click at [249, 36] on span "In mẫu A5" at bounding box center [250, 36] width 25 height 9
